Goal: Task Accomplishment & Management: Complete application form

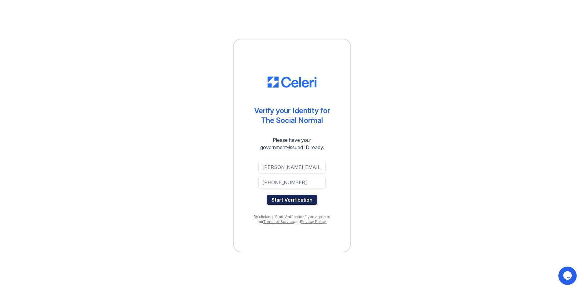
click at [297, 199] on button "Start Verification" at bounding box center [292, 200] width 51 height 10
